Goal: Find specific page/section: Find specific page/section

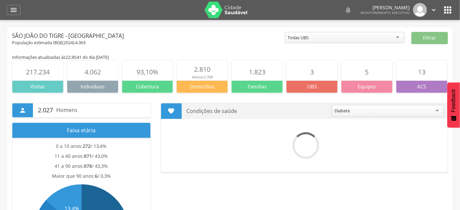
click at [14, 16] on div " Dashboard Supervisão Produtividade Mapa da cidade Mapa de cobertura Ranking A…" at bounding box center [230, 10] width 447 height 20
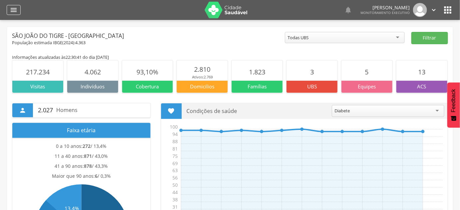
click at [14, 14] on icon "" at bounding box center [14, 10] width 8 height 8
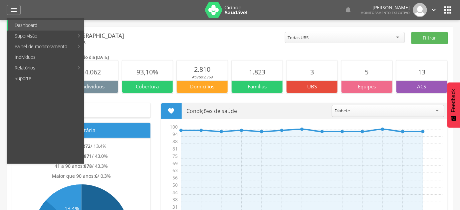
click at [27, 57] on link "Indivíduos" at bounding box center [46, 57] width 76 height 11
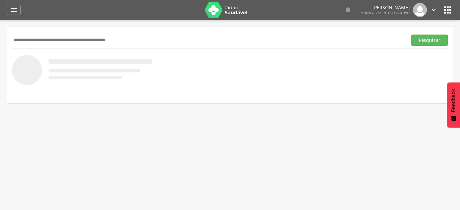
click at [35, 38] on input "text" at bounding box center [208, 40] width 393 height 11
type input "**********"
click at [412, 35] on button "Pesquisar" at bounding box center [430, 40] width 37 height 11
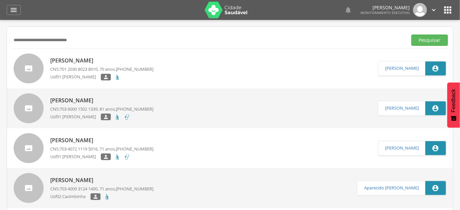
click at [75, 67] on span "701 2030 8023 8010" at bounding box center [79, 69] width 38 height 6
type input "**********"
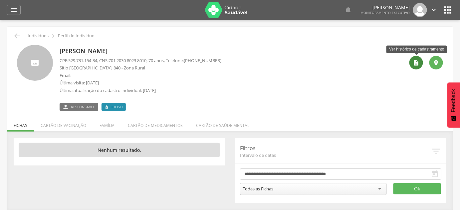
click at [414, 65] on icon "" at bounding box center [416, 63] width 7 height 7
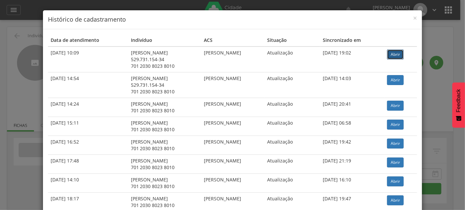
click at [398, 51] on link "Abrir" at bounding box center [395, 55] width 17 height 10
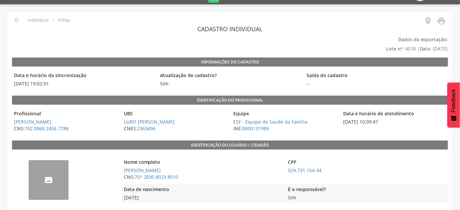
scroll to position [30, 0]
